Goal: Find specific page/section: Locate a particular part of the current website

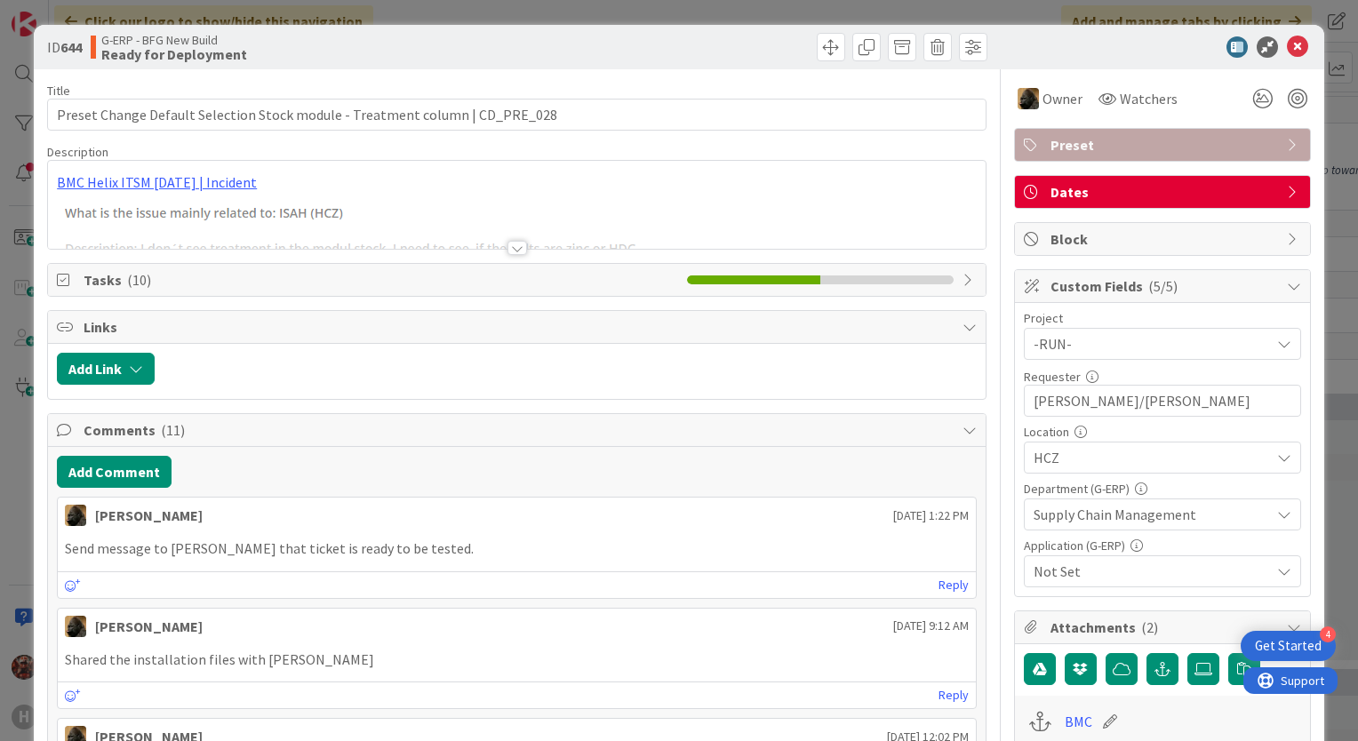
click at [516, 245] on div at bounding box center [518, 248] width 20 height 14
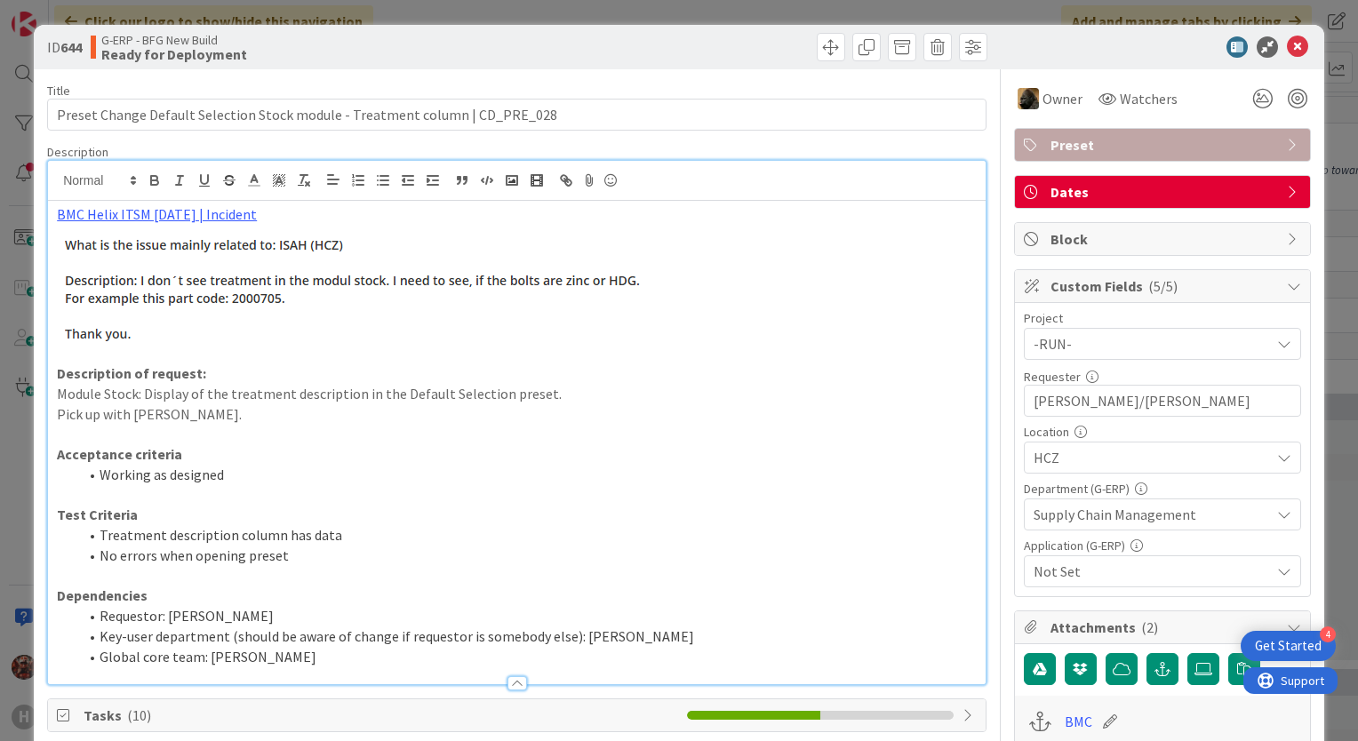
click at [1288, 58] on div "ID 644 G-ERP - BFG New Build Ready for Deployment" at bounding box center [679, 47] width 1291 height 44
click at [1288, 51] on icon at bounding box center [1297, 46] width 21 height 21
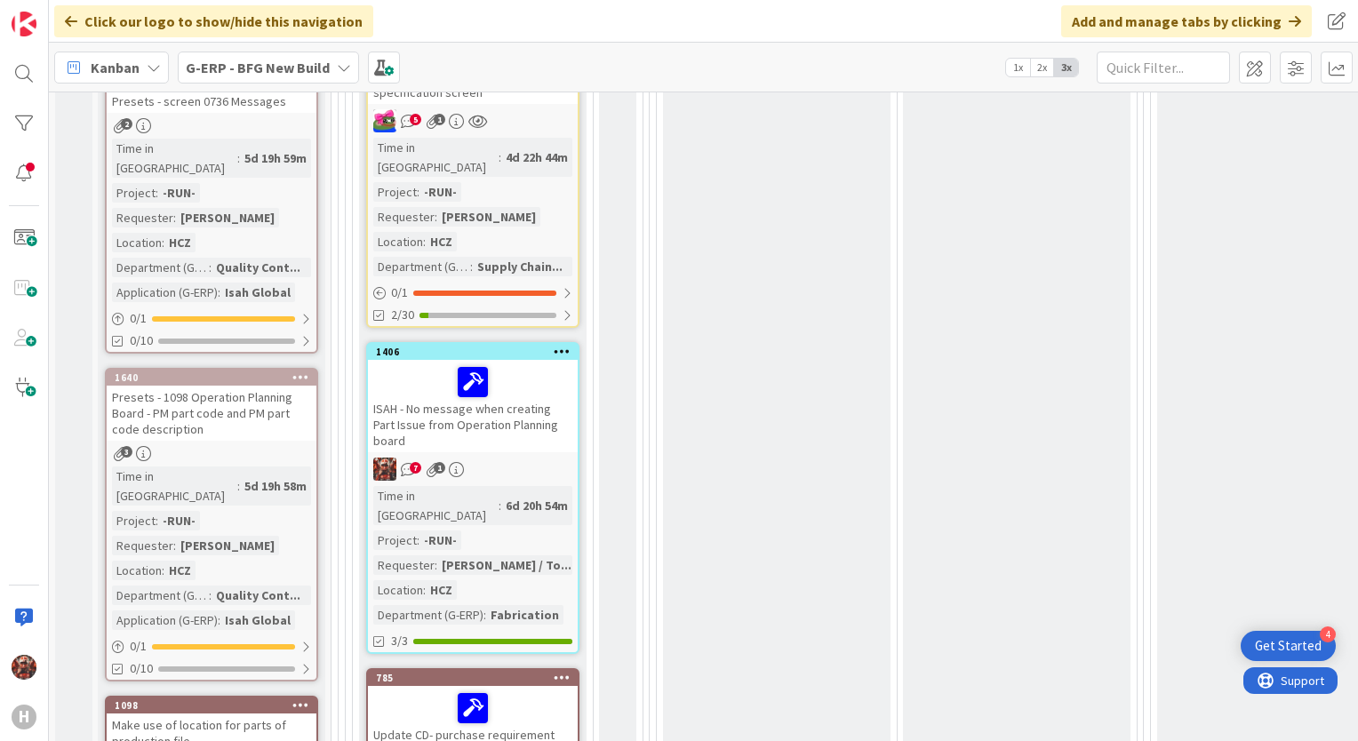
scroll to position [1275, 0]
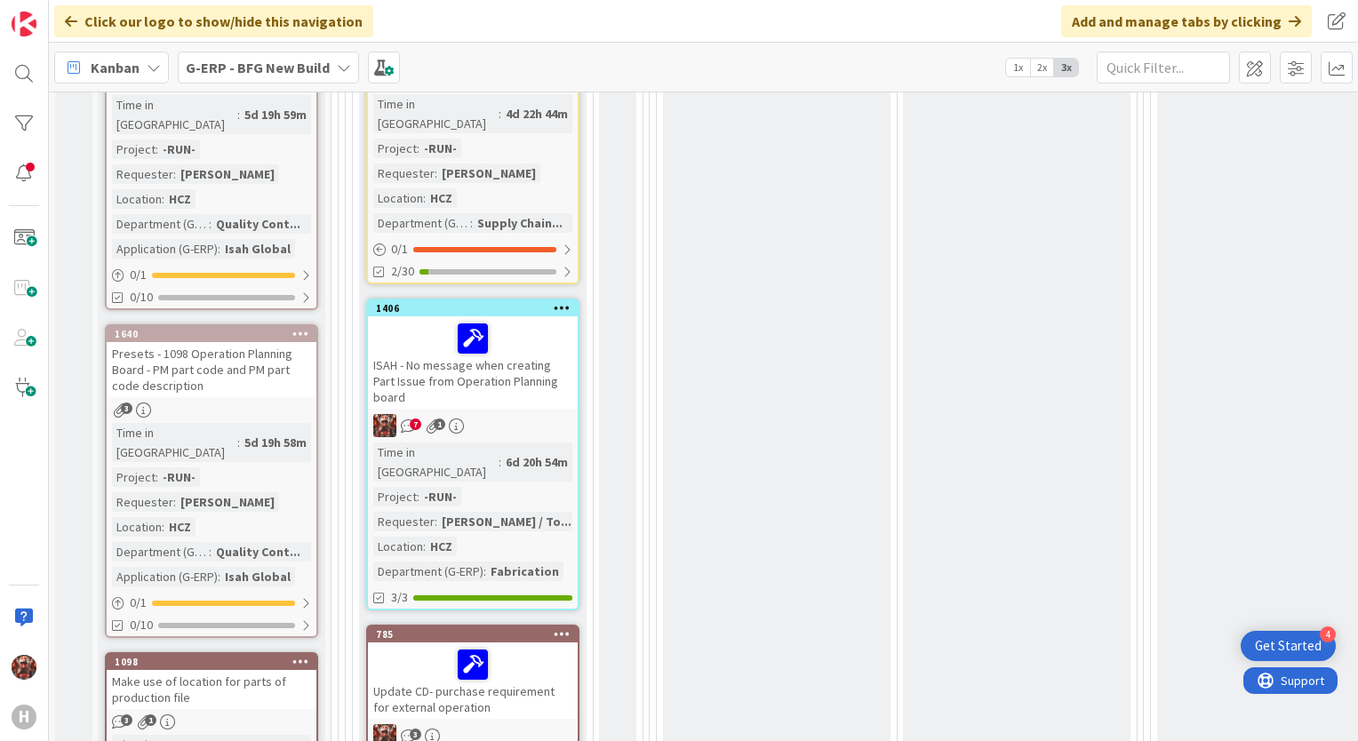
click at [465, 316] on div "ISAH - No message when creating Part Issue from Operation Planning board" at bounding box center [473, 362] width 210 height 92
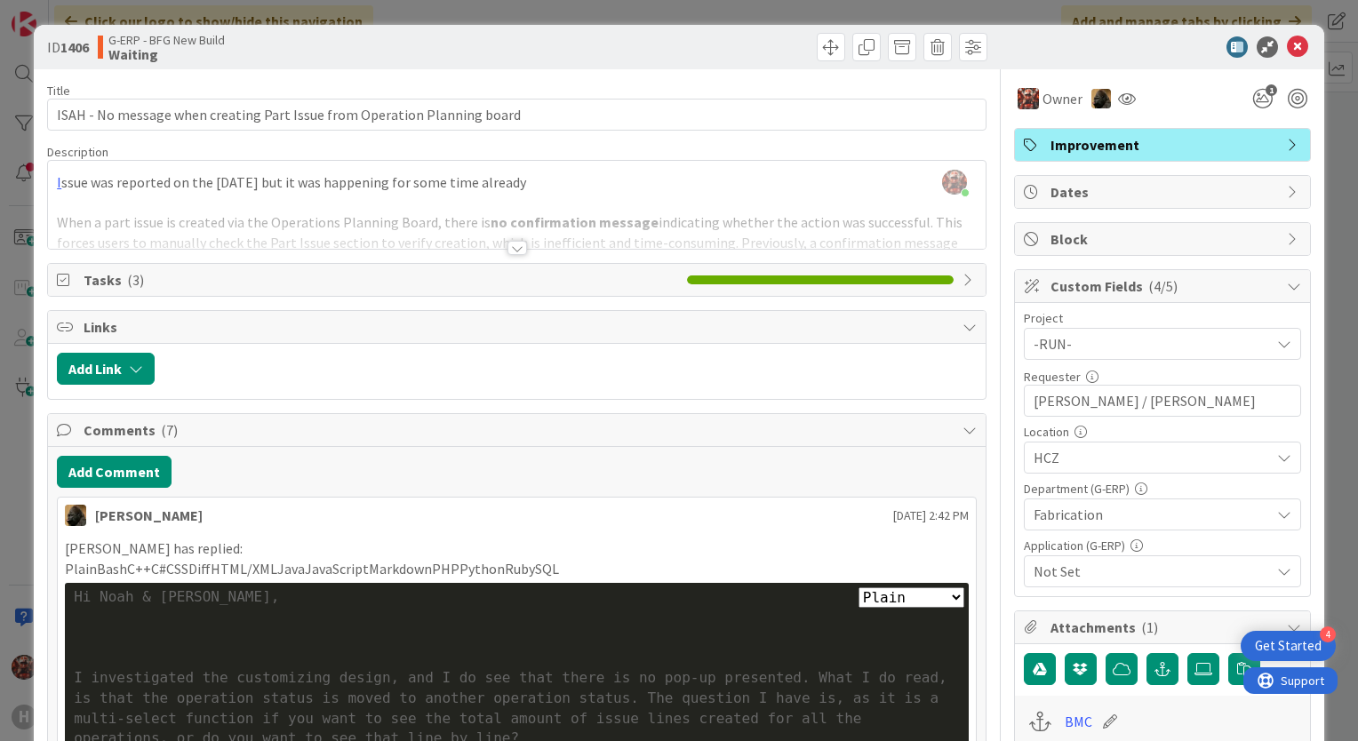
click at [511, 254] on div at bounding box center [518, 248] width 20 height 14
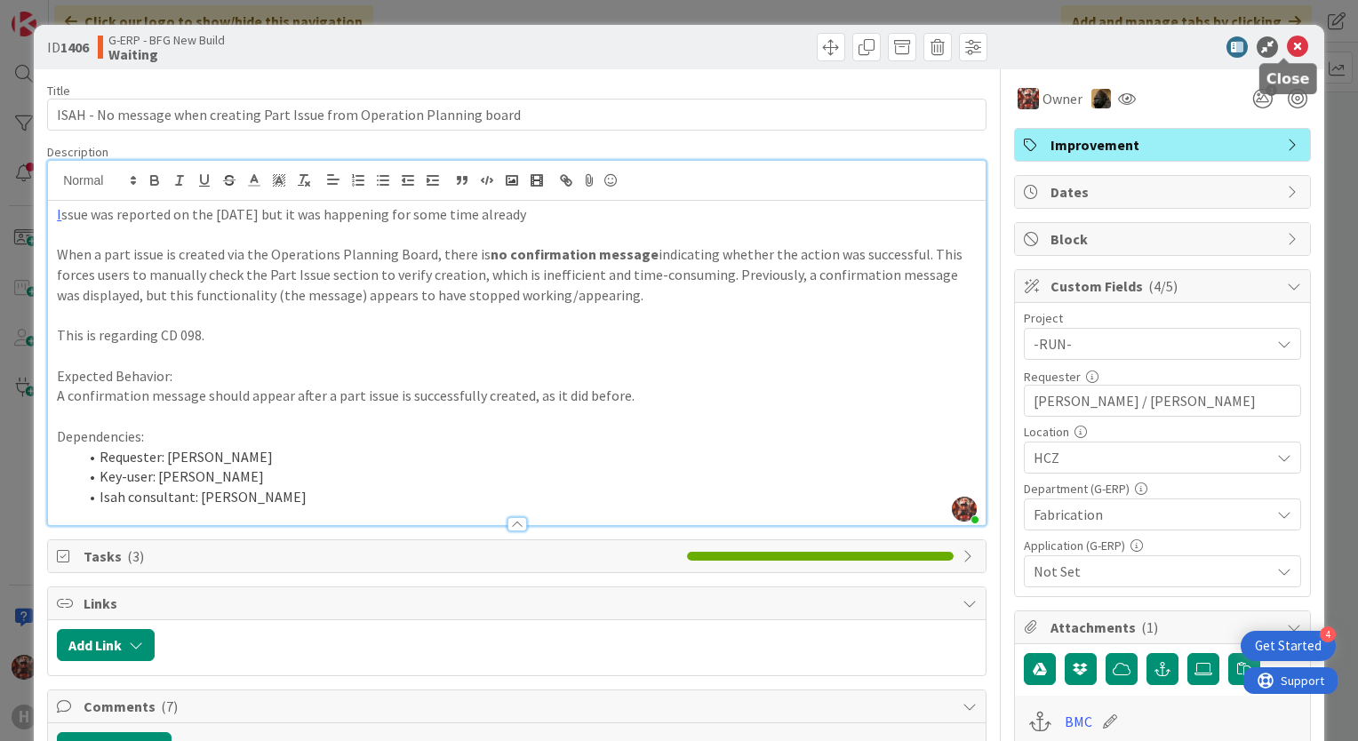
click at [1287, 48] on icon at bounding box center [1297, 46] width 21 height 21
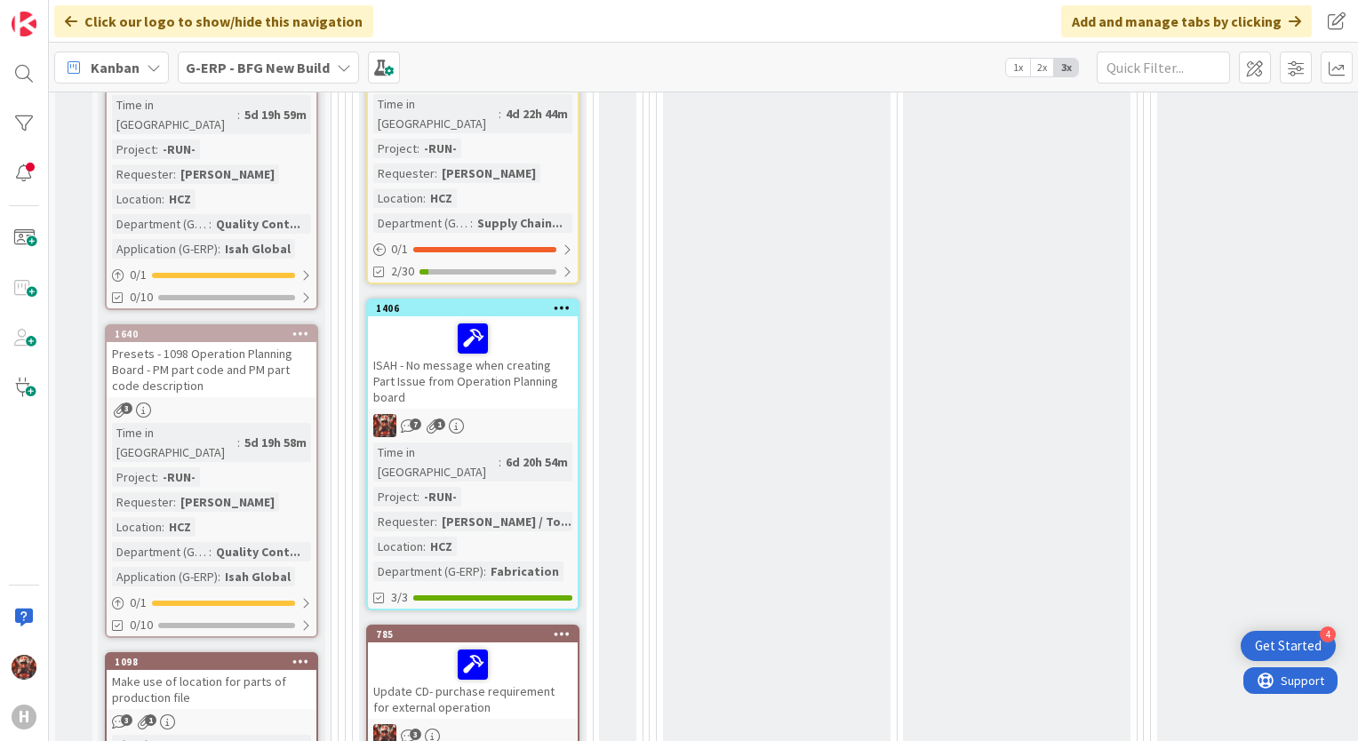
click at [515, 643] on div "Update CD- purchase requirement for external operation" at bounding box center [473, 681] width 210 height 76
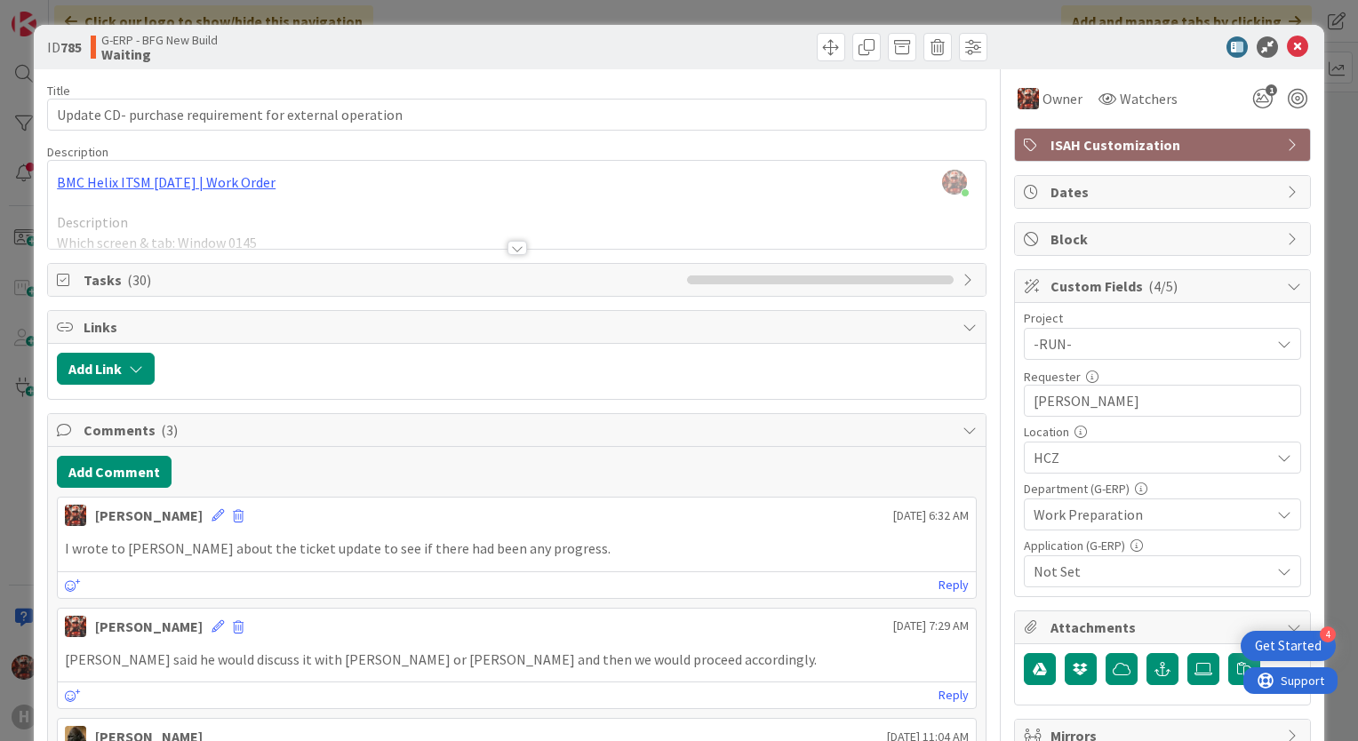
click at [511, 249] on div at bounding box center [518, 248] width 20 height 14
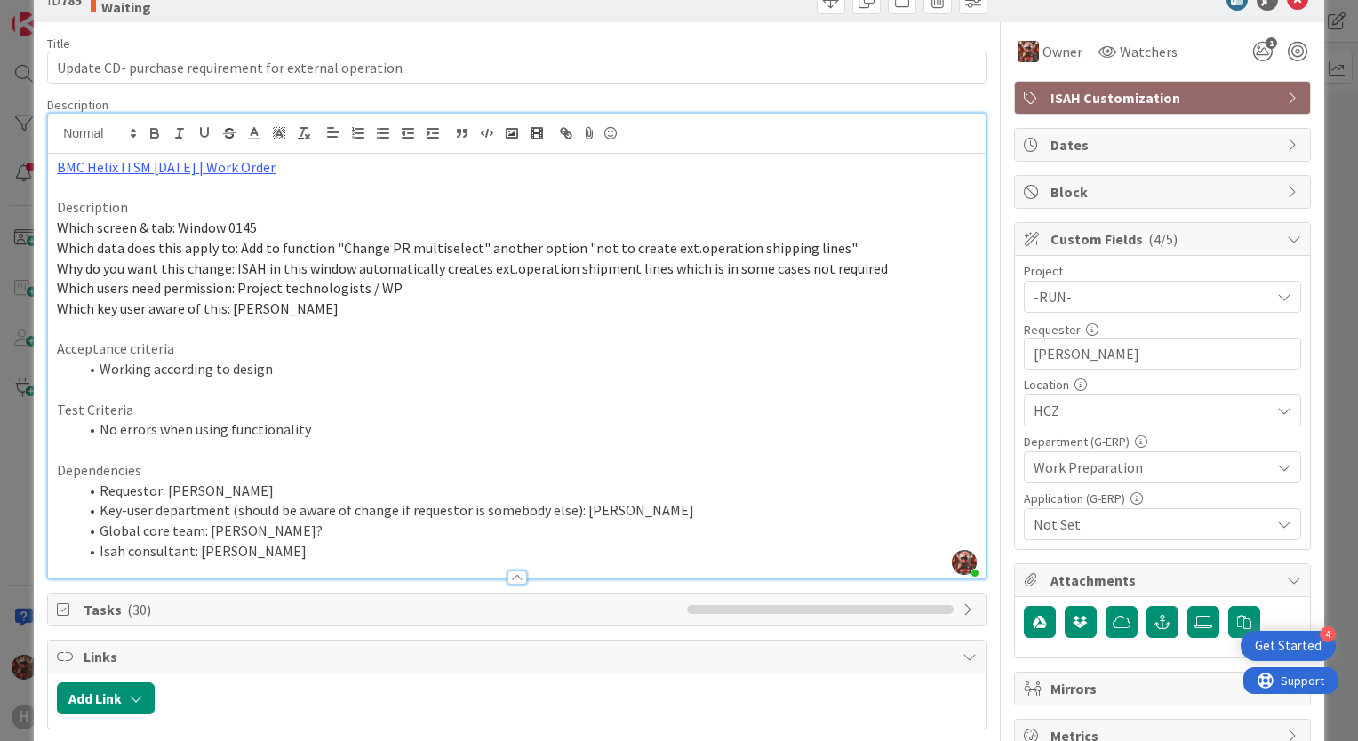
scroll to position [39, 0]
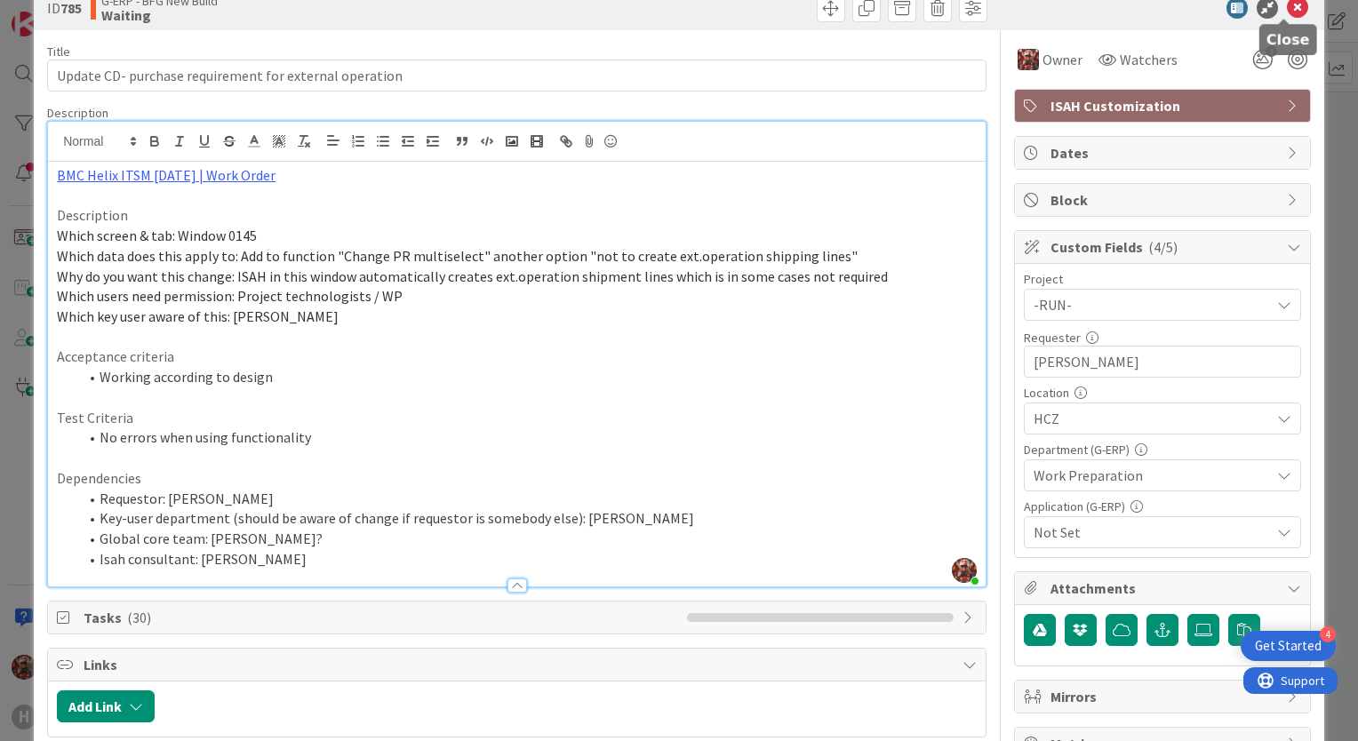
click at [1287, 6] on icon at bounding box center [1297, 7] width 21 height 21
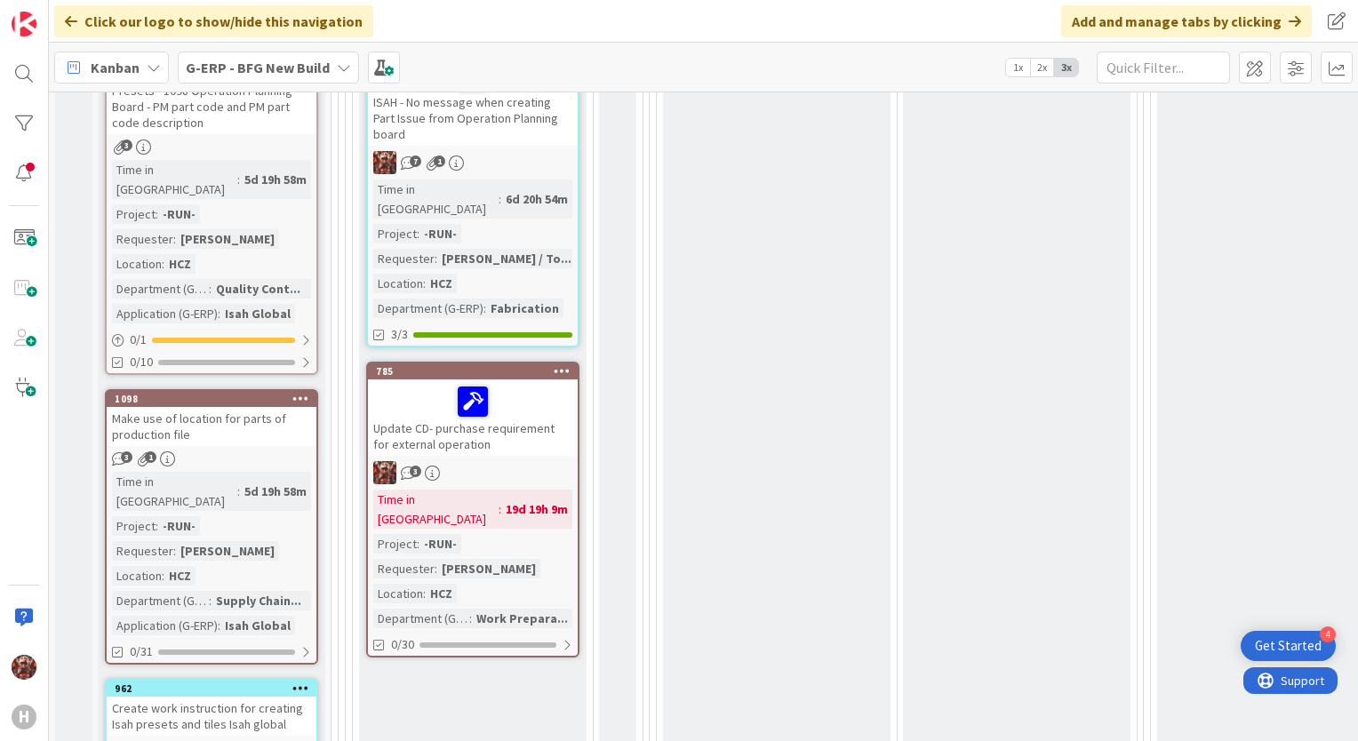
scroll to position [1547, 0]
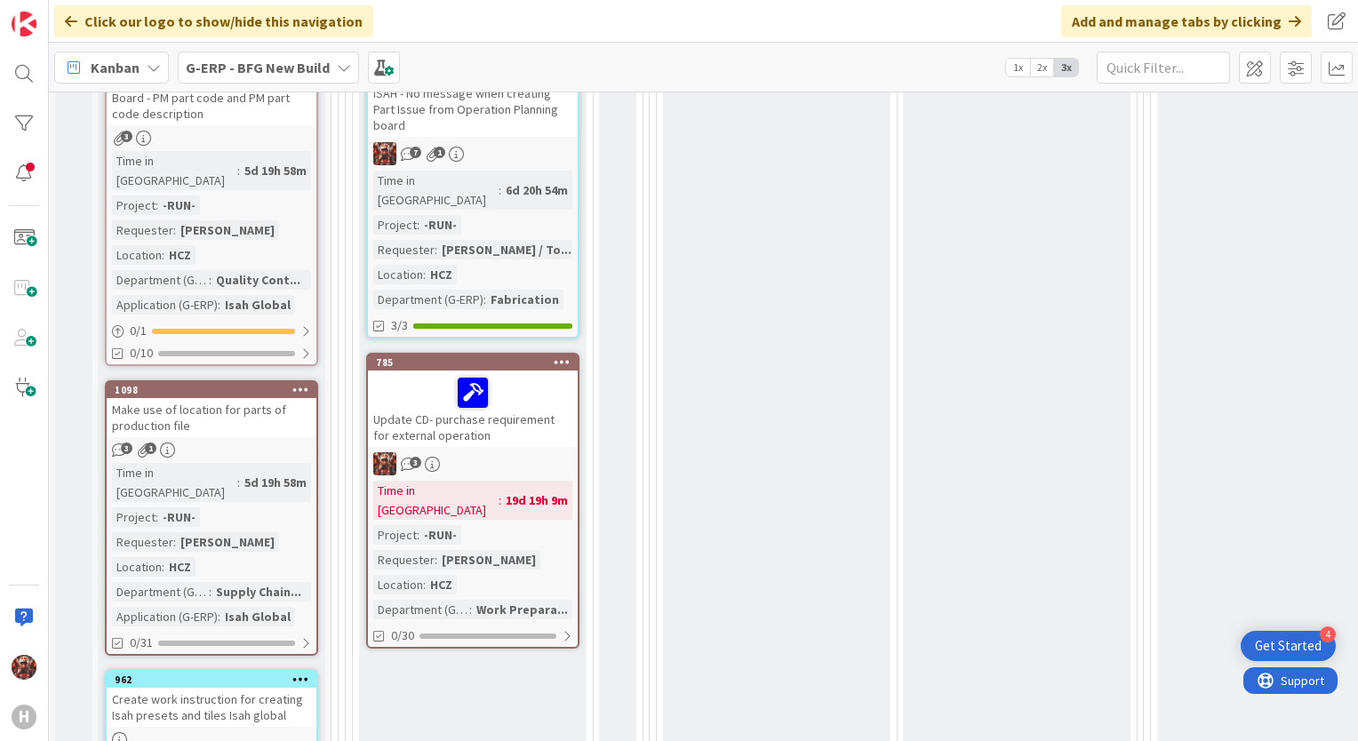
click at [448, 371] on div "Update CD- purchase requirement for external operation" at bounding box center [473, 409] width 210 height 76
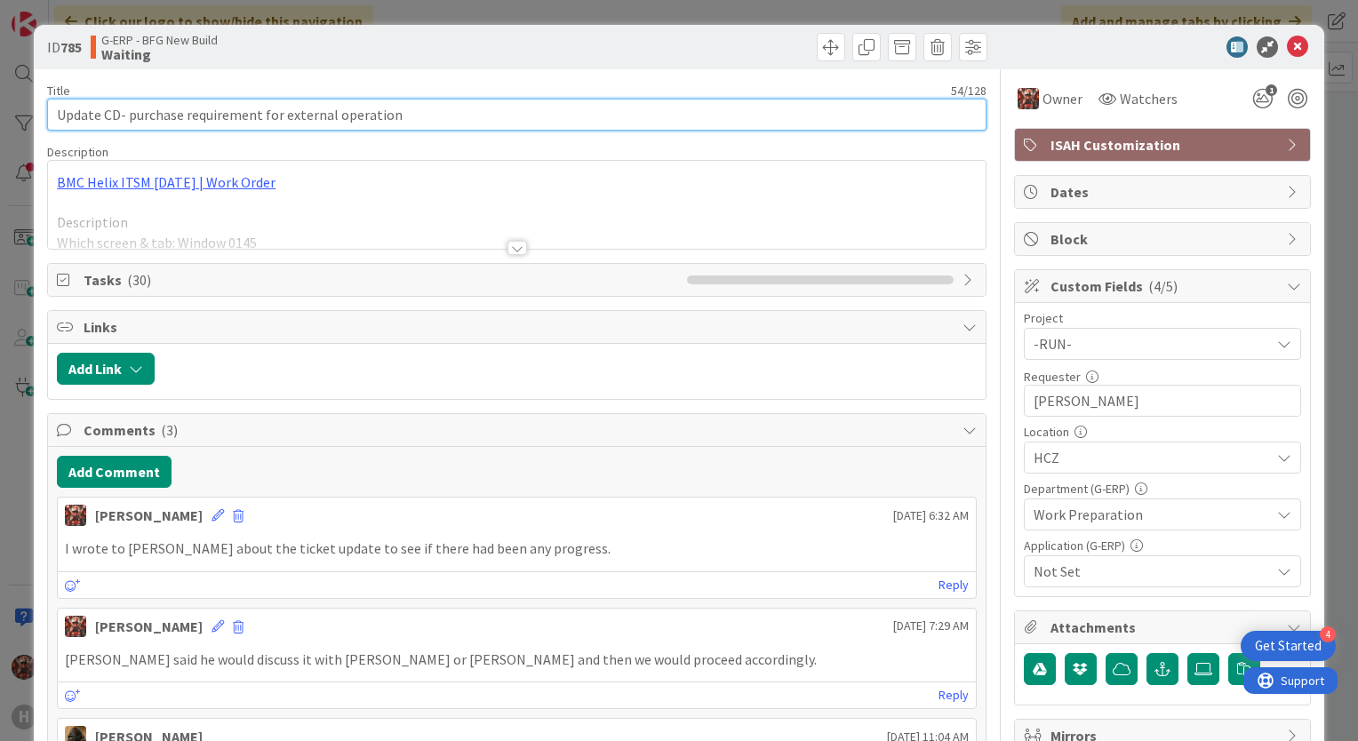
click at [56, 110] on input "Update CD- purchase requirement for external operation" at bounding box center [516, 115] width 939 height 32
type input "[DATE] Update CD- purchase requirement for external operation"
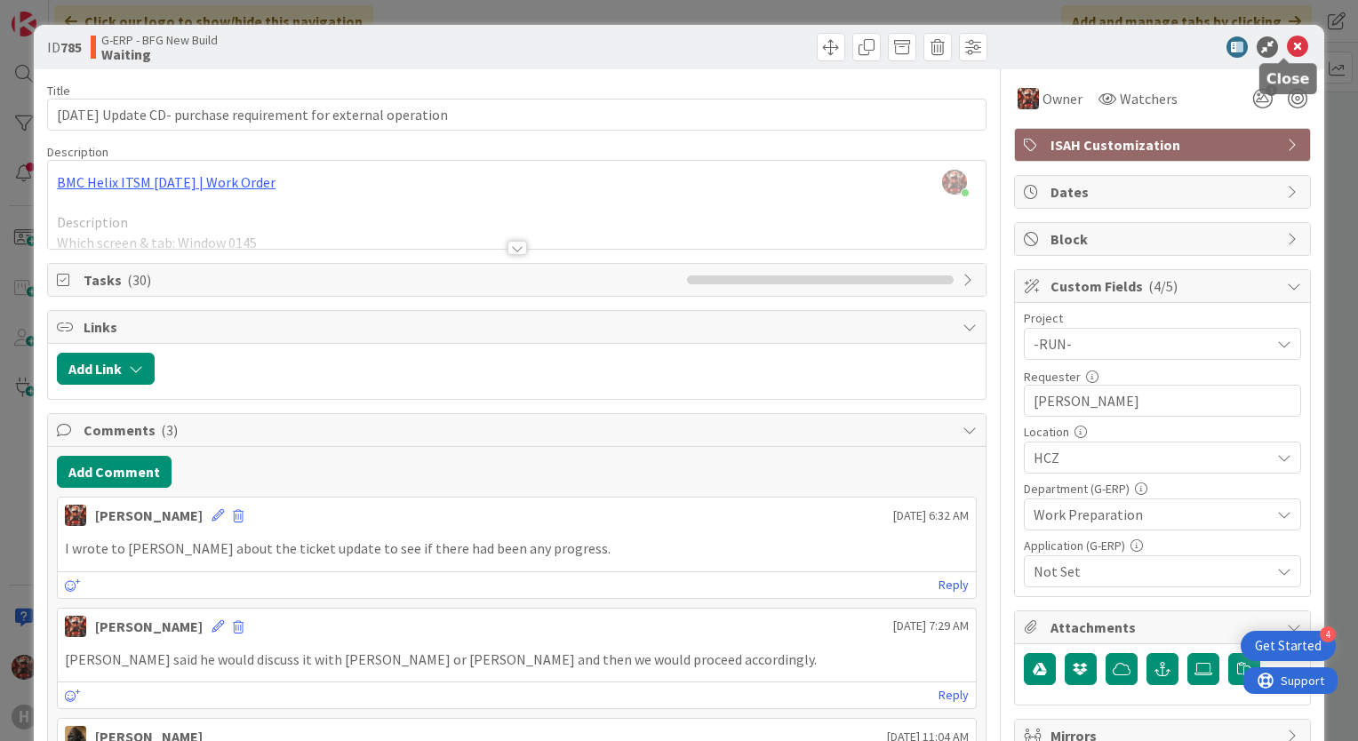
click at [1287, 55] on icon at bounding box center [1297, 46] width 21 height 21
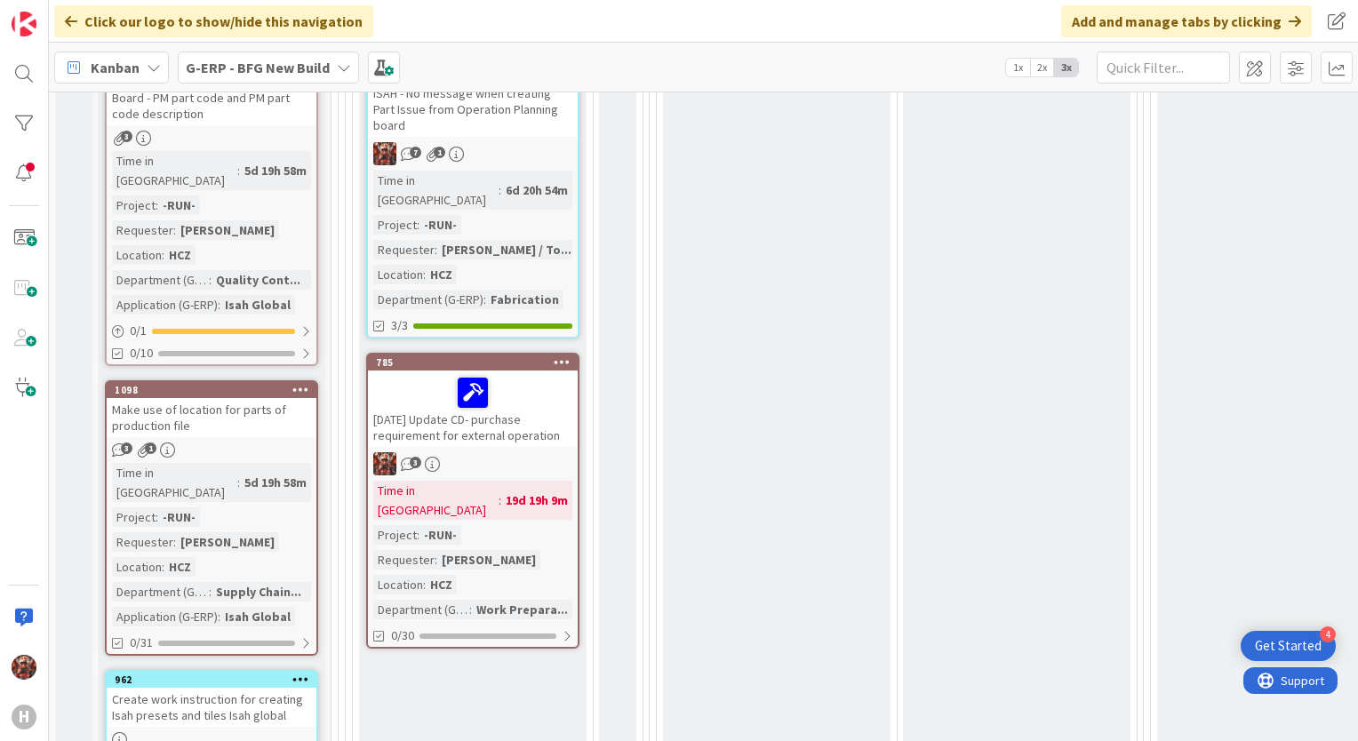
click at [532, 371] on div "[DATE] Update CD- purchase requirement for external operation" at bounding box center [473, 409] width 210 height 76
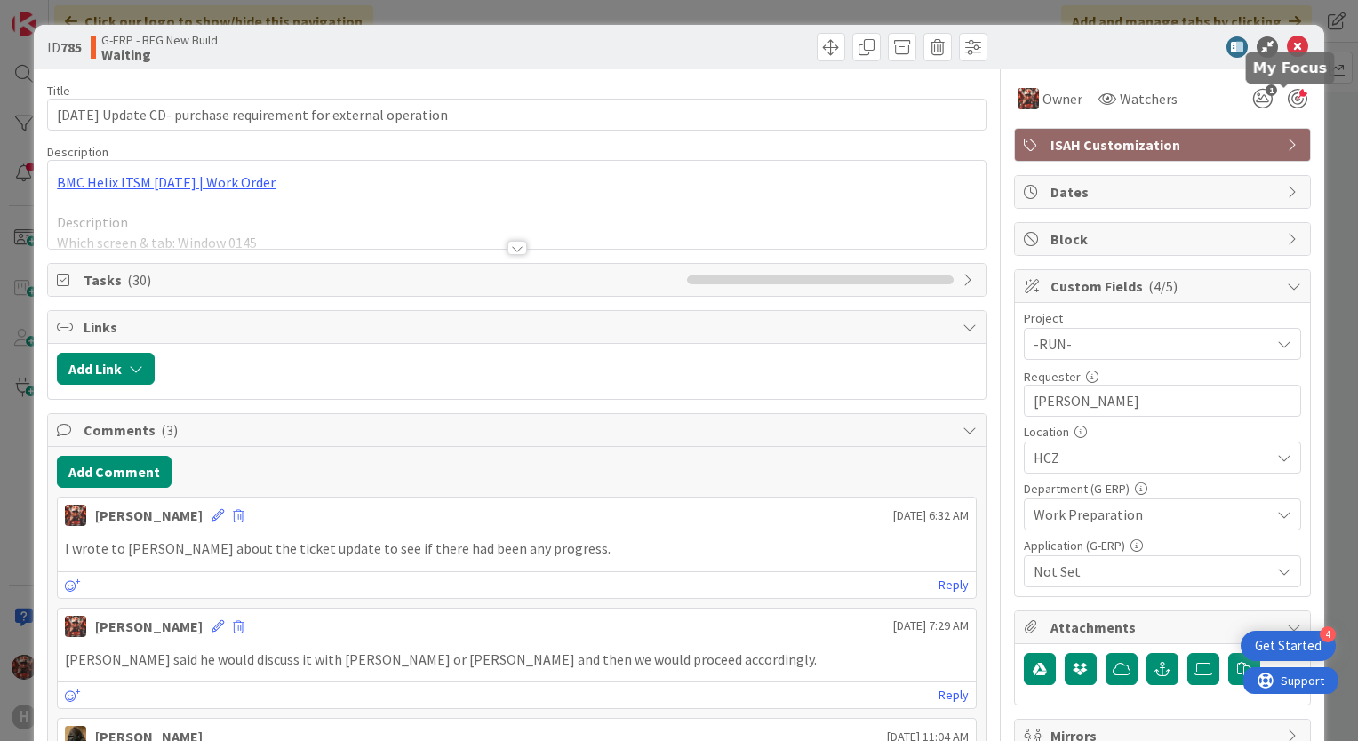
click at [1292, 106] on div at bounding box center [1298, 99] width 20 height 20
click at [1247, 100] on icon "1" at bounding box center [1263, 99] width 32 height 32
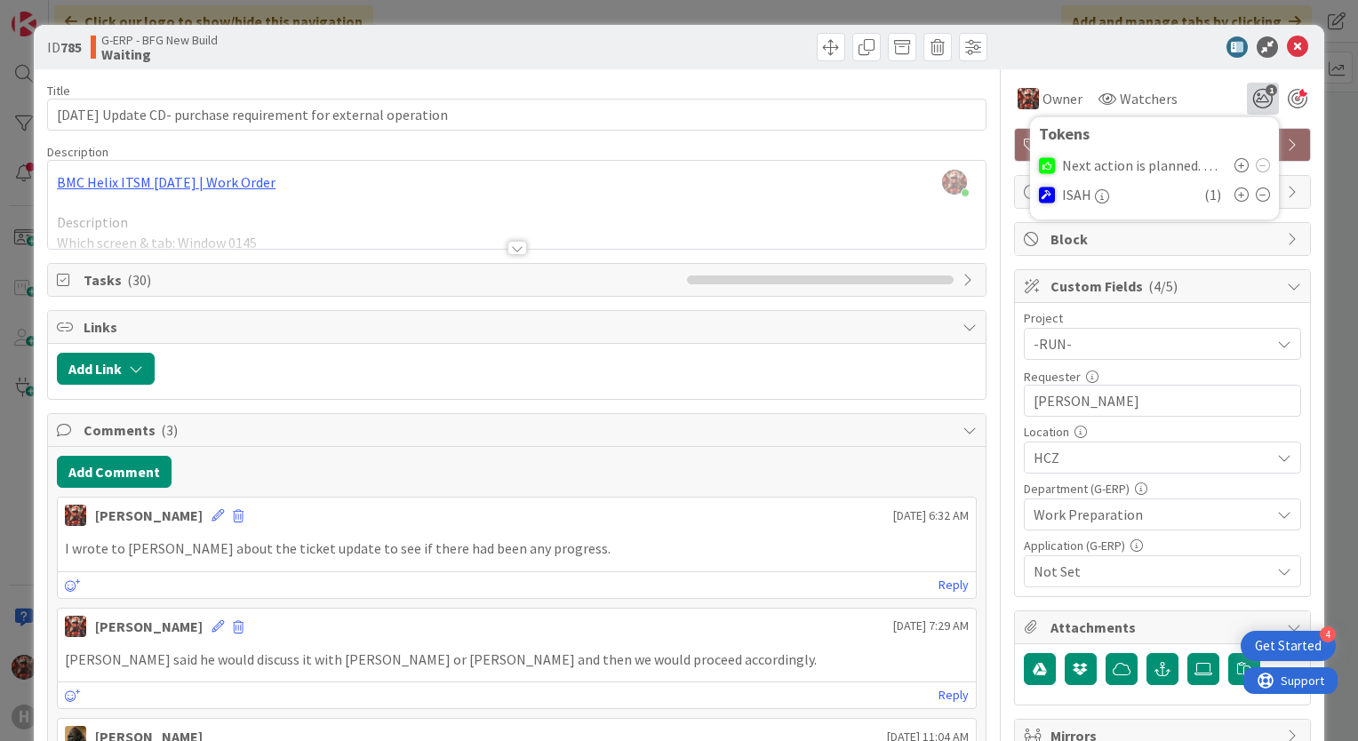
click at [1235, 163] on icon at bounding box center [1242, 165] width 14 height 14
click at [1287, 55] on icon at bounding box center [1297, 46] width 21 height 21
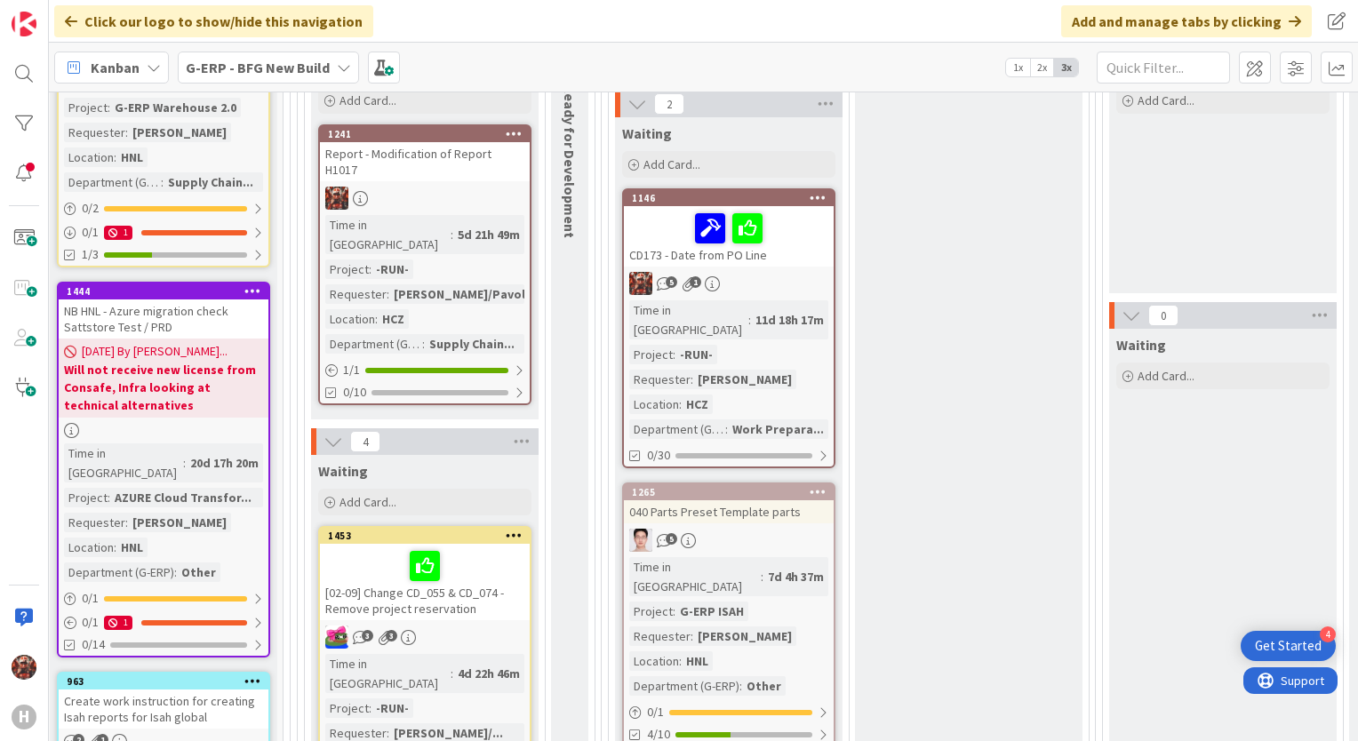
scroll to position [367, 49]
click at [785, 250] on div "CD173 - Date from PO Line" at bounding box center [728, 236] width 210 height 60
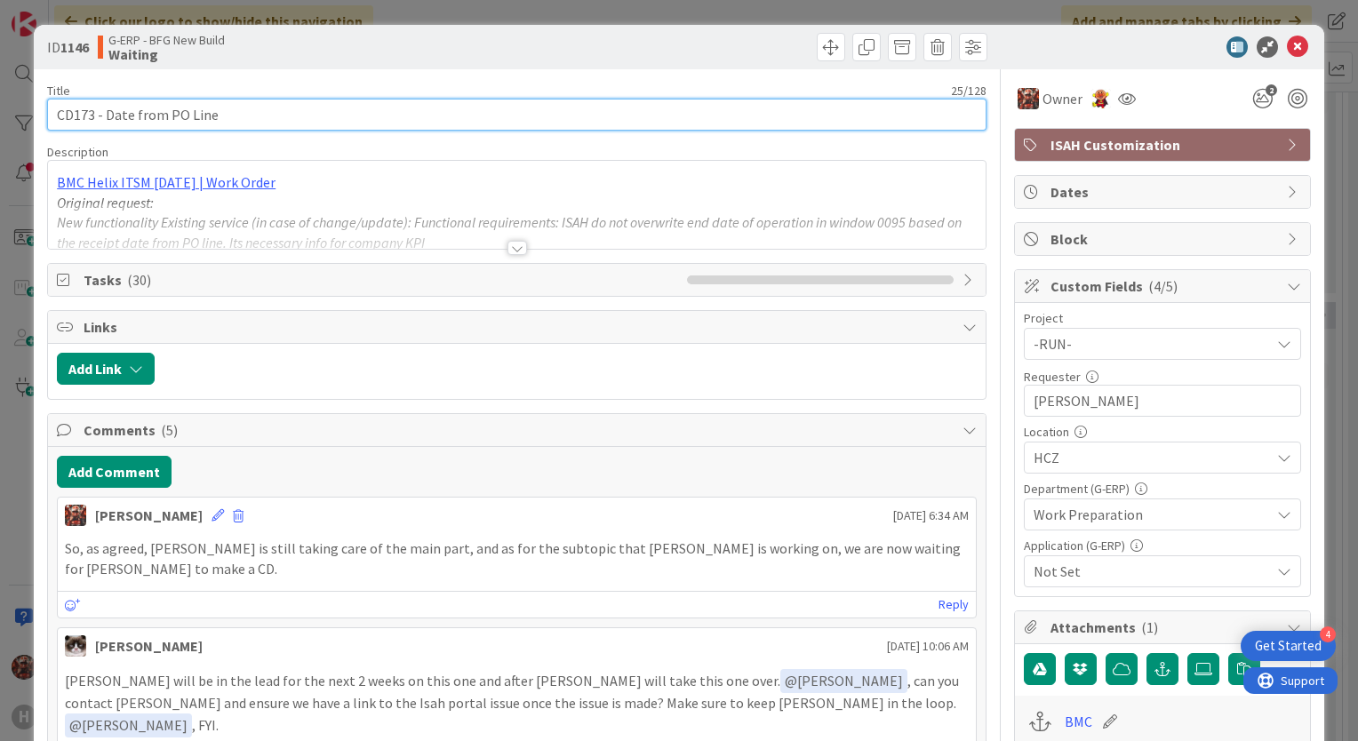
click at [57, 115] on input "CD173 - Date from PO Line" at bounding box center [516, 115] width 939 height 32
type input "16.9 .2025 CD173 - Date from PO Line"
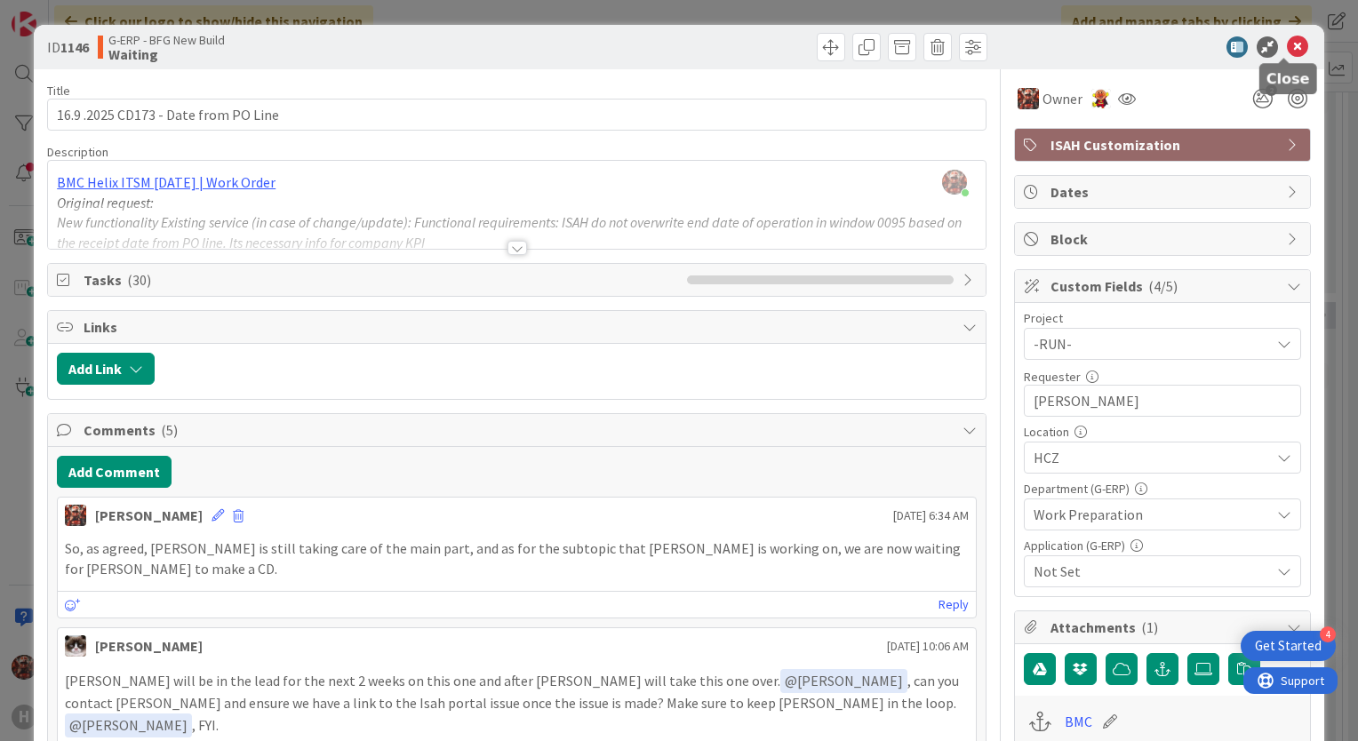
click at [1287, 36] on icon at bounding box center [1297, 46] width 21 height 21
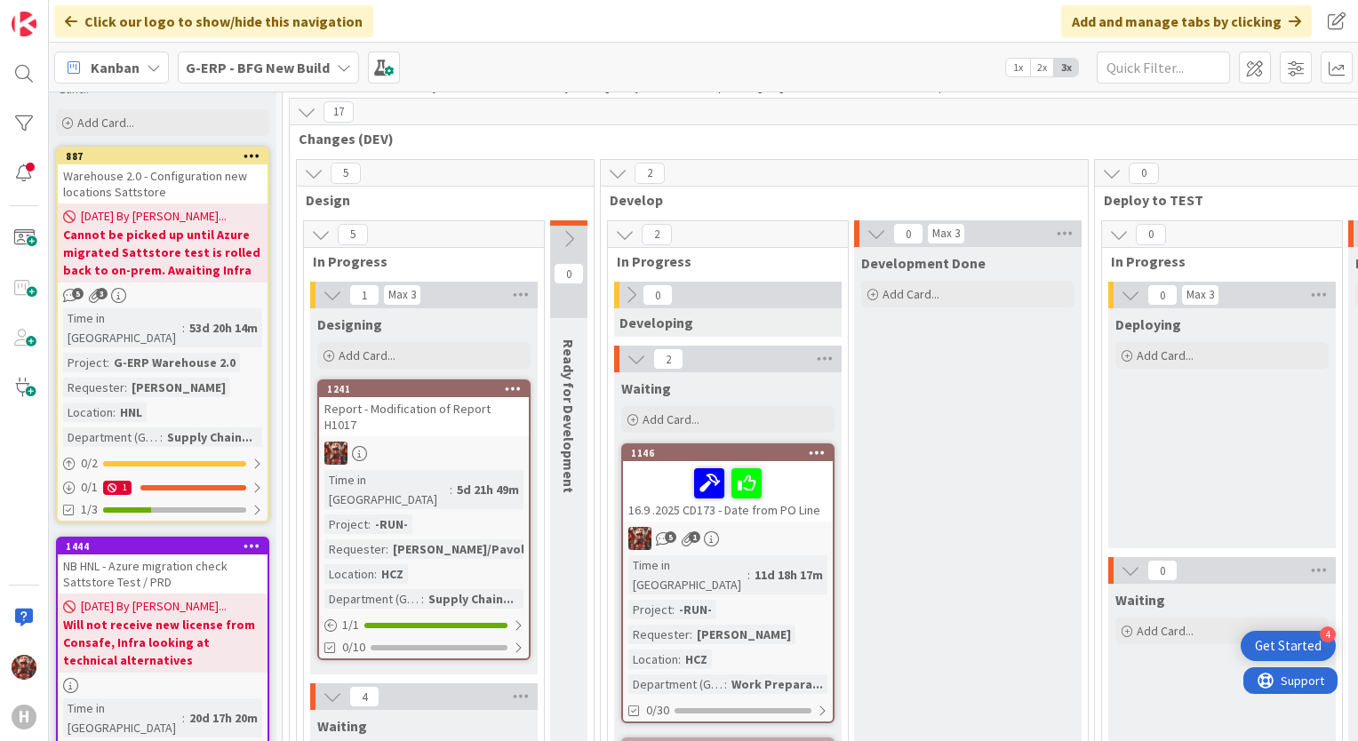
scroll to position [0, 49]
